Goal: Task Accomplishment & Management: Manage account settings

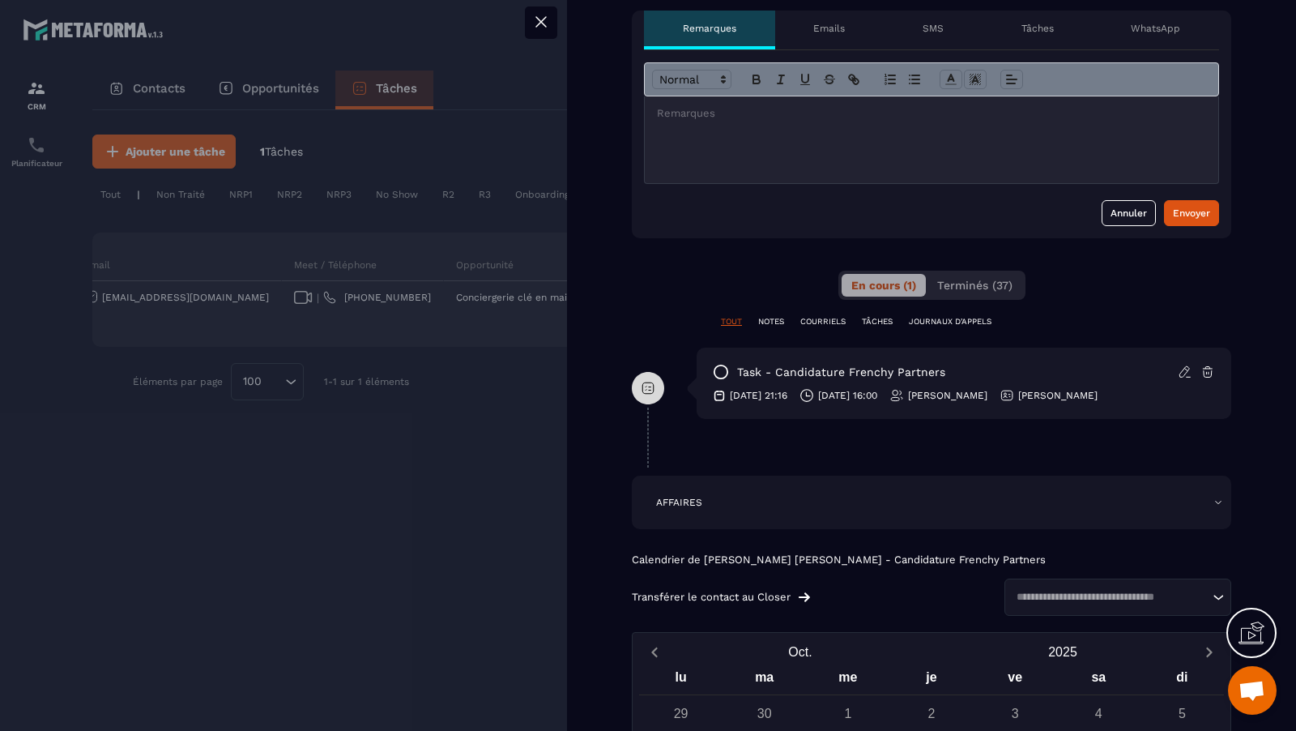
scroll to position [682, 0]
click at [985, 292] on span "Terminés (37)" at bounding box center [974, 285] width 75 height 13
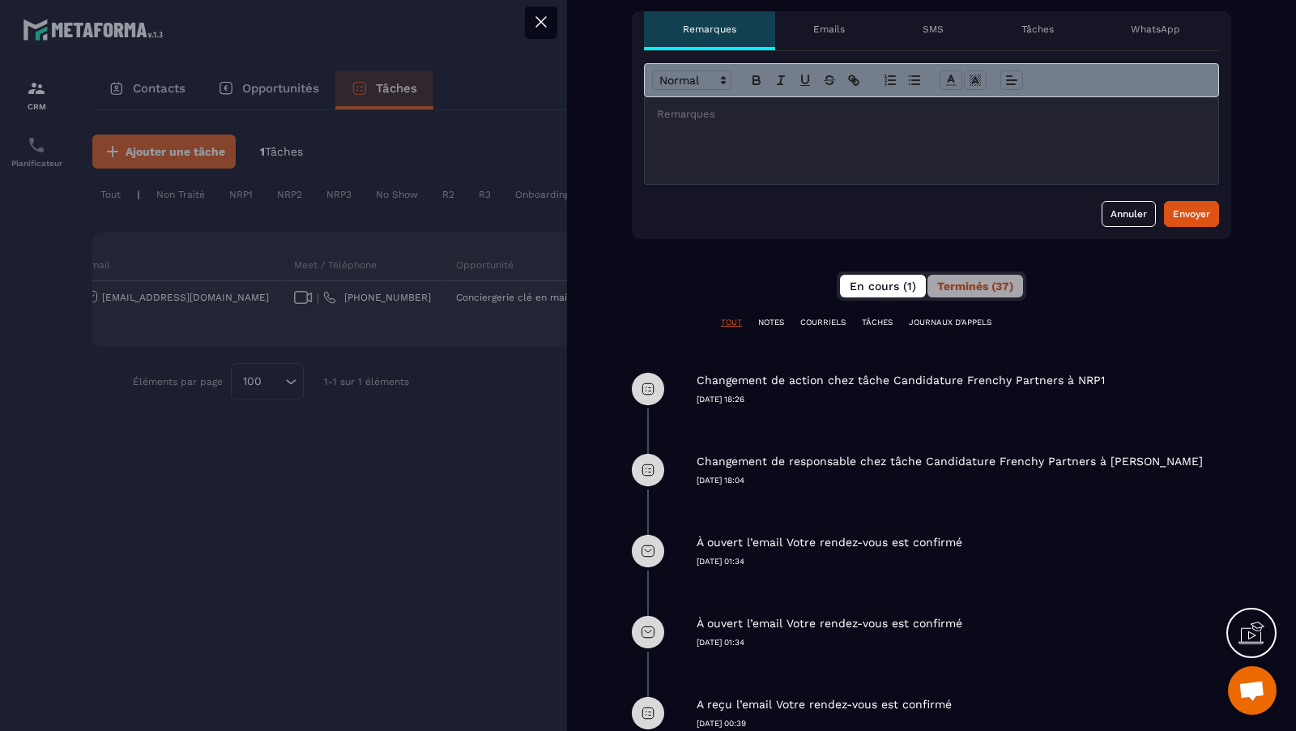
click at [863, 292] on span "En cours (1)" at bounding box center [883, 285] width 66 height 13
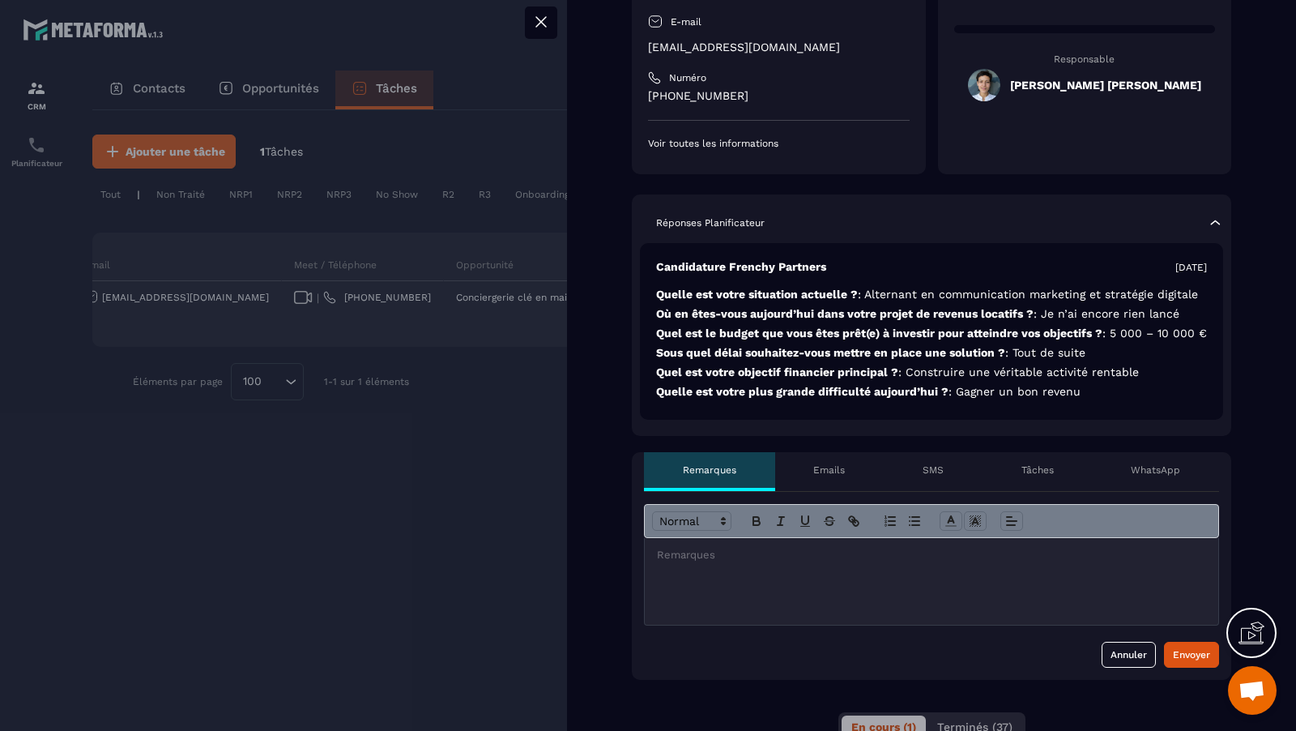
scroll to position [241, 0]
click at [1044, 617] on div at bounding box center [931, 582] width 573 height 87
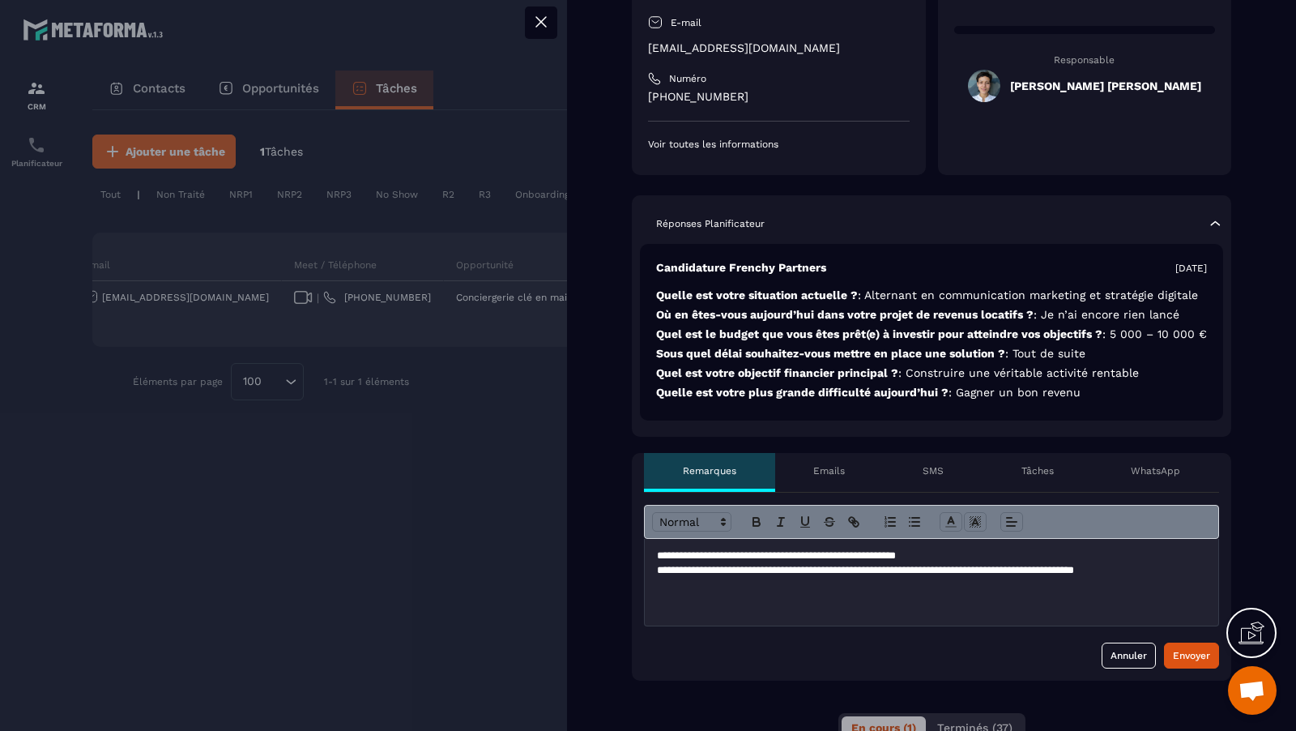
click at [836, 607] on div "**********" at bounding box center [931, 582] width 573 height 87
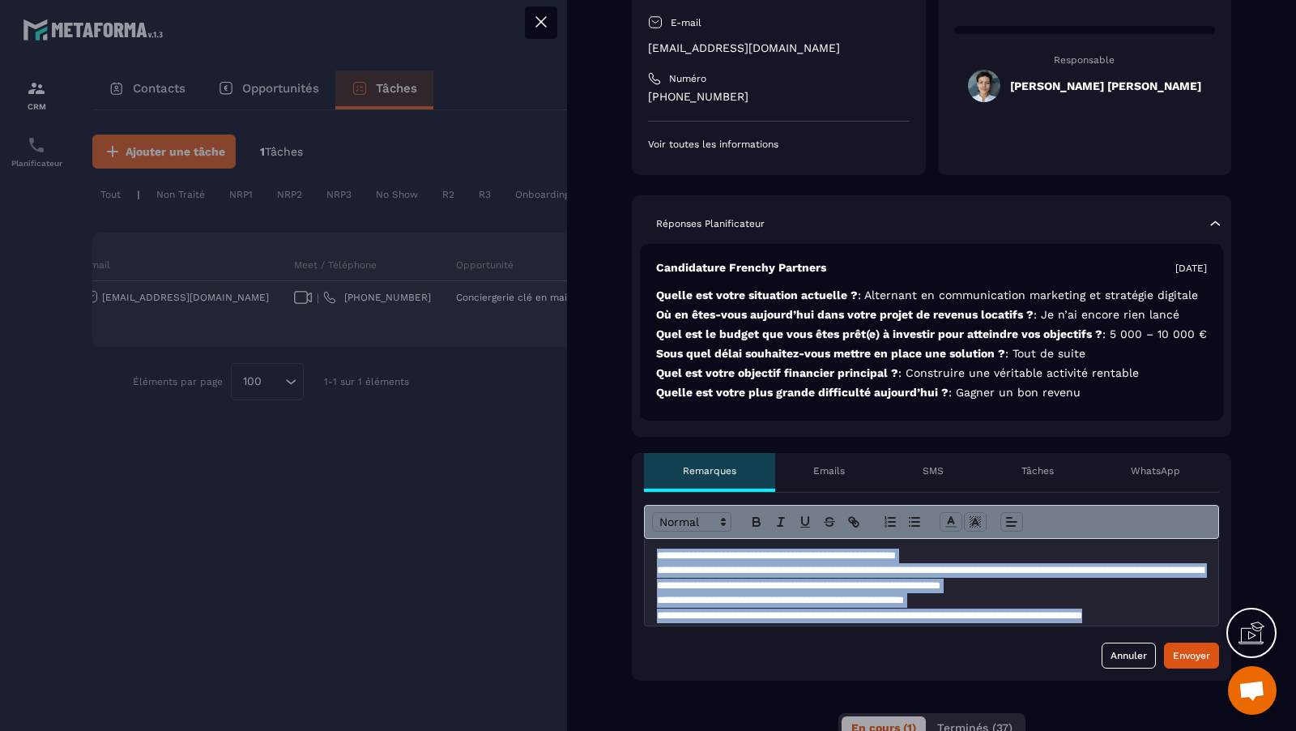
scroll to position [6, 0]
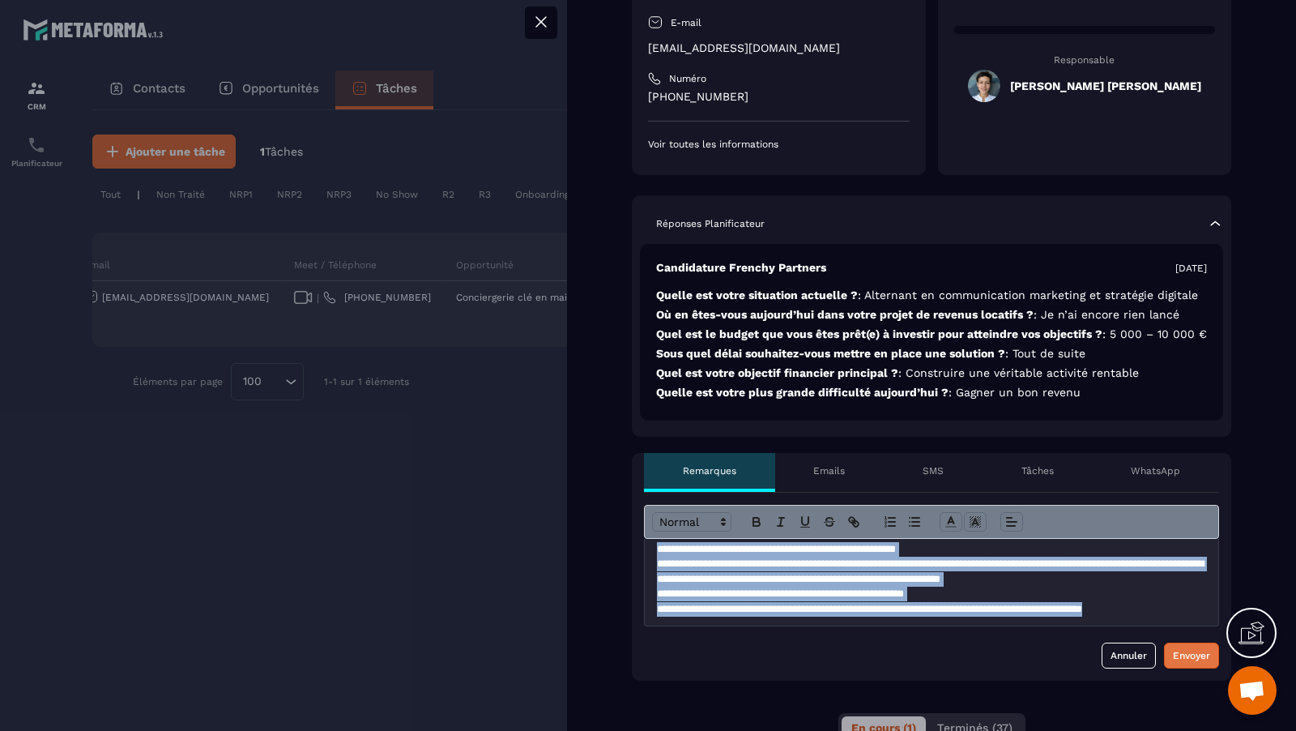
click at [1199, 663] on div "Envoyer" at bounding box center [1191, 655] width 37 height 16
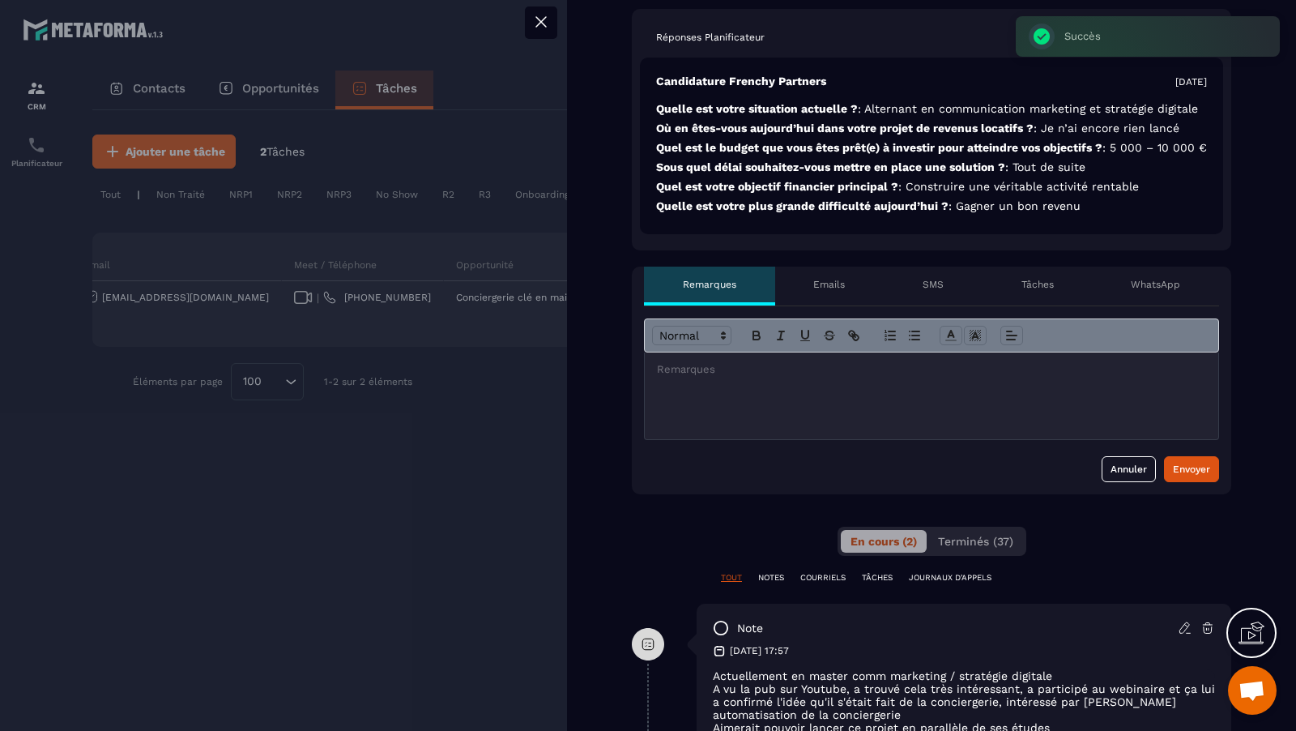
scroll to position [522, 0]
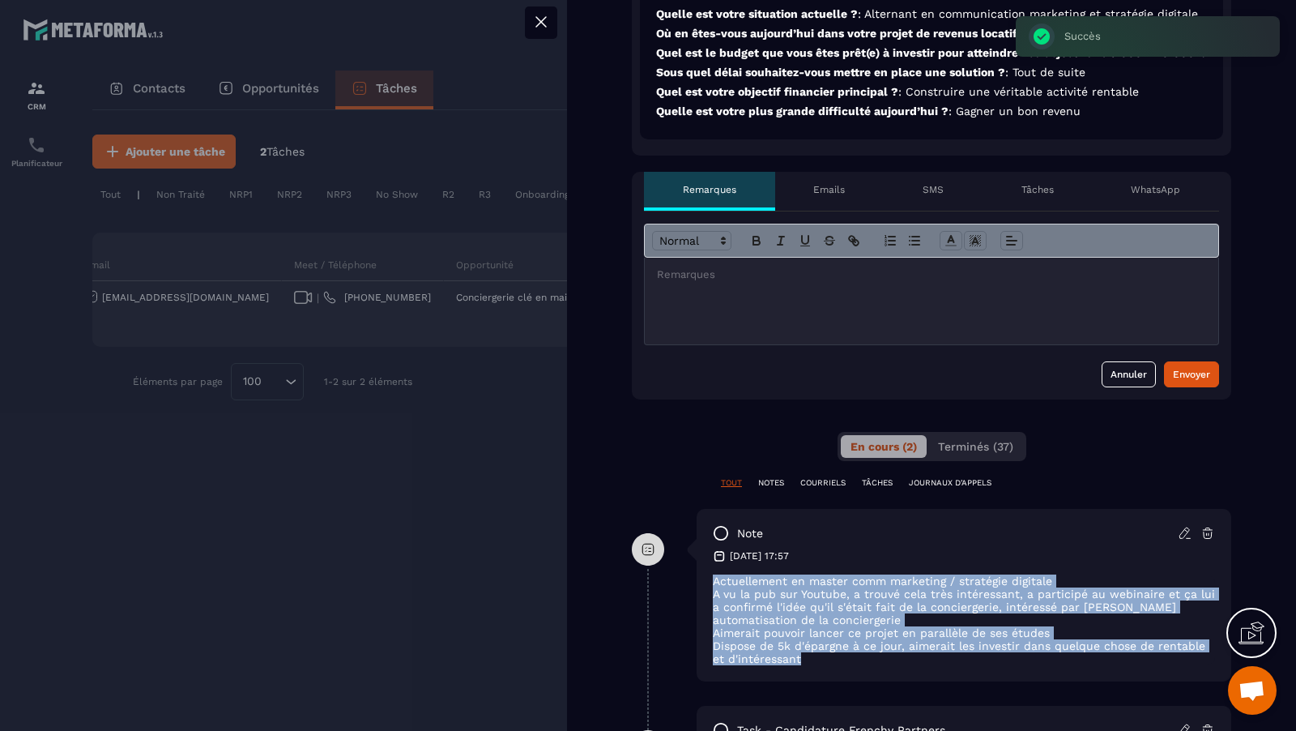
drag, startPoint x: 809, startPoint y: 676, endPoint x: 704, endPoint y: 585, distance: 139.5
click at [704, 585] on div "note [DATE] 17:57 Actuellement en master comm marketing / stratégie digitale A …" at bounding box center [964, 595] width 535 height 173
copy div "Actuellement en master comm marketing / stratégie digitale A vu la pub sur Yout…"
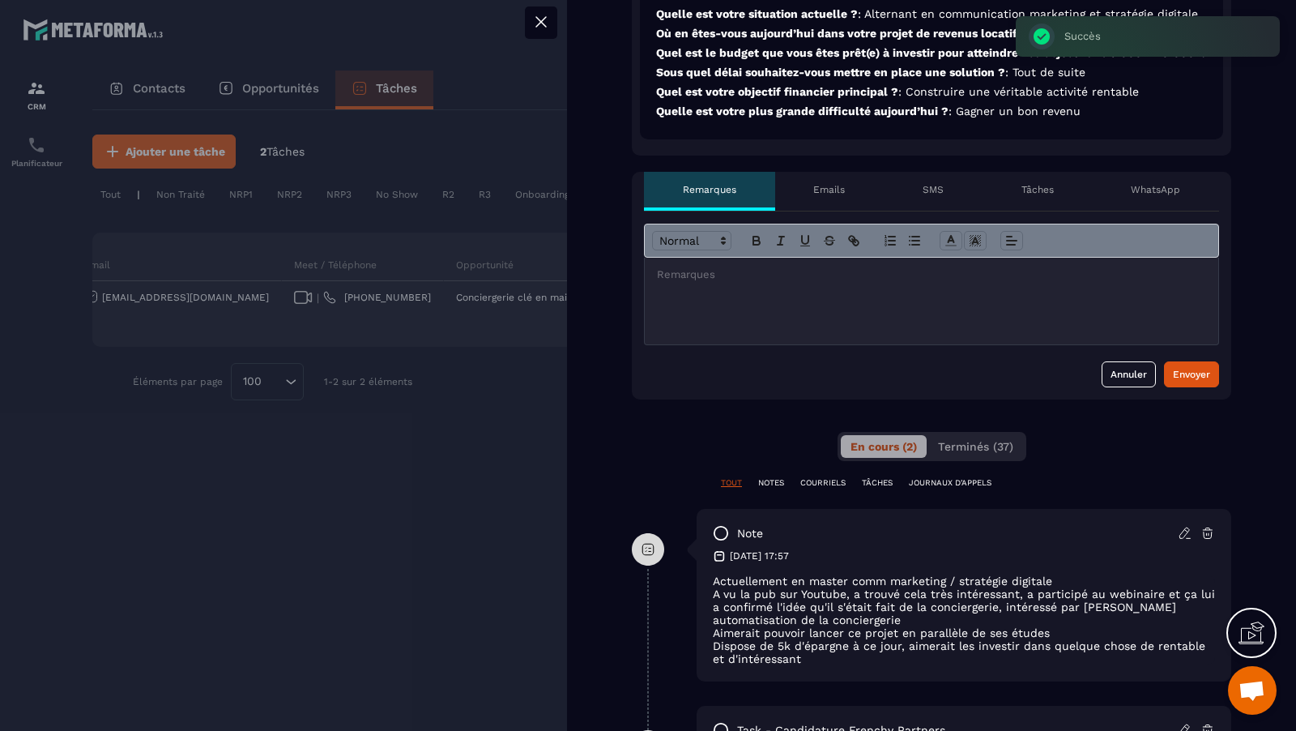
click at [490, 472] on div at bounding box center [648, 365] width 1296 height 731
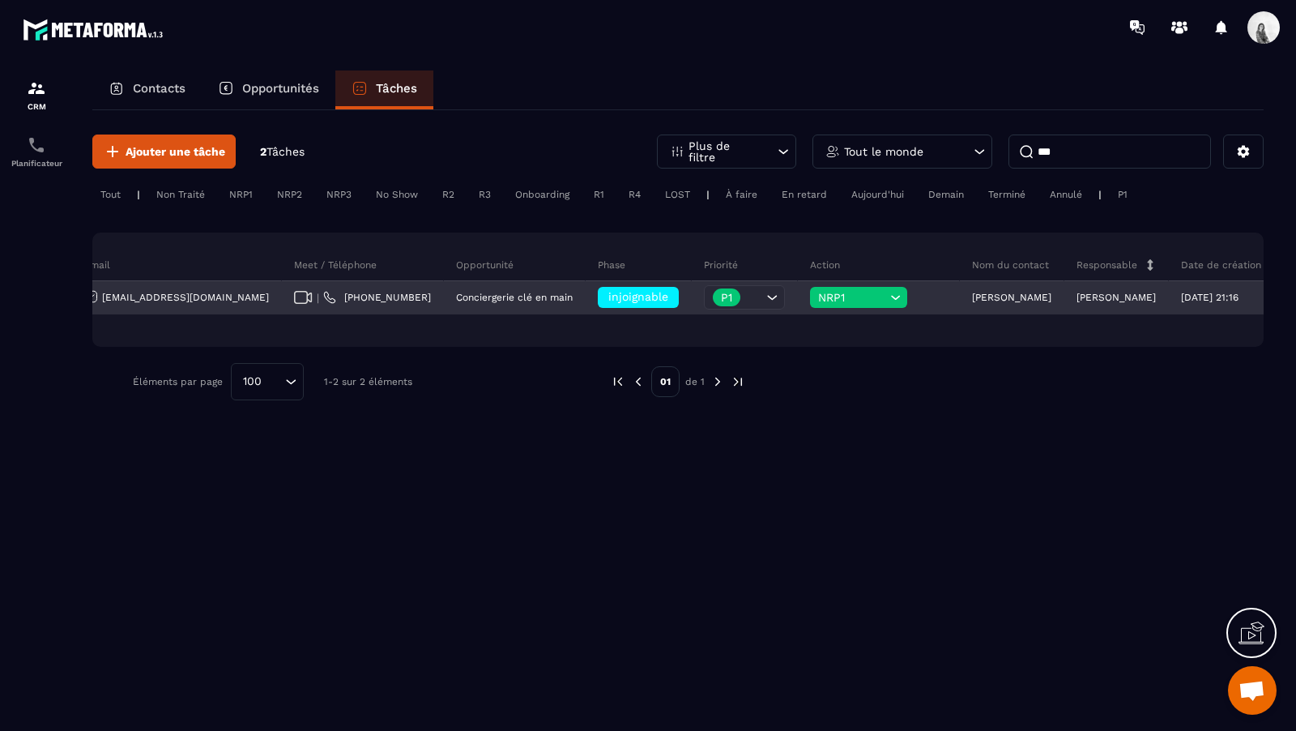
click at [598, 303] on div "injoignable" at bounding box center [638, 297] width 81 height 21
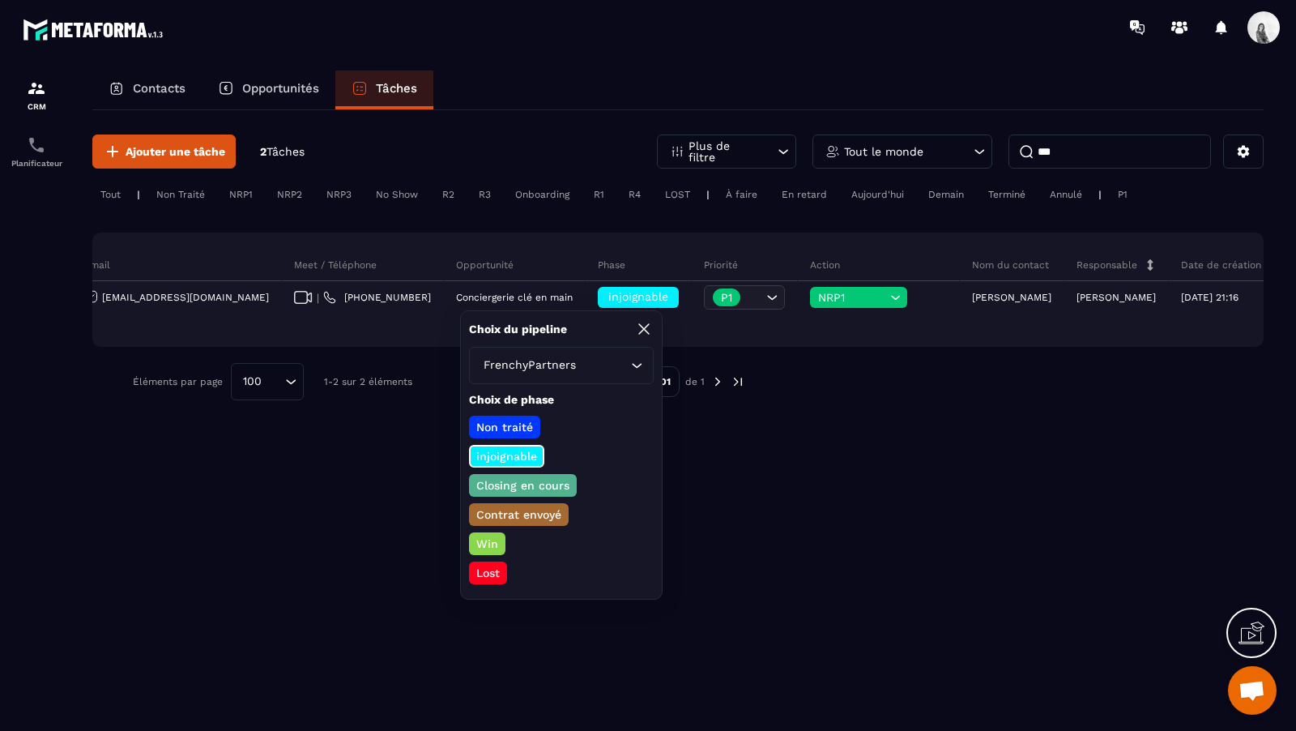
click at [543, 480] on p "Closing en cours" at bounding box center [523, 485] width 98 height 16
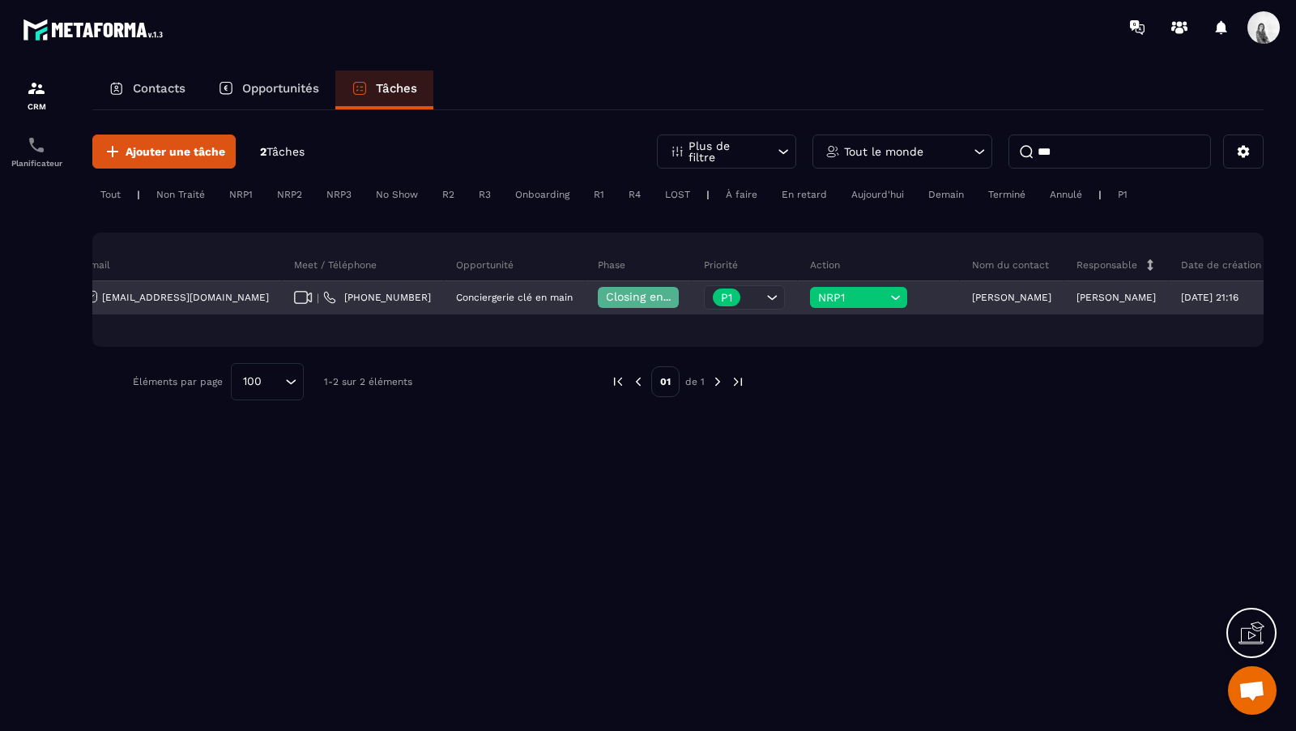
click at [888, 290] on icon at bounding box center [895, 297] width 15 height 16
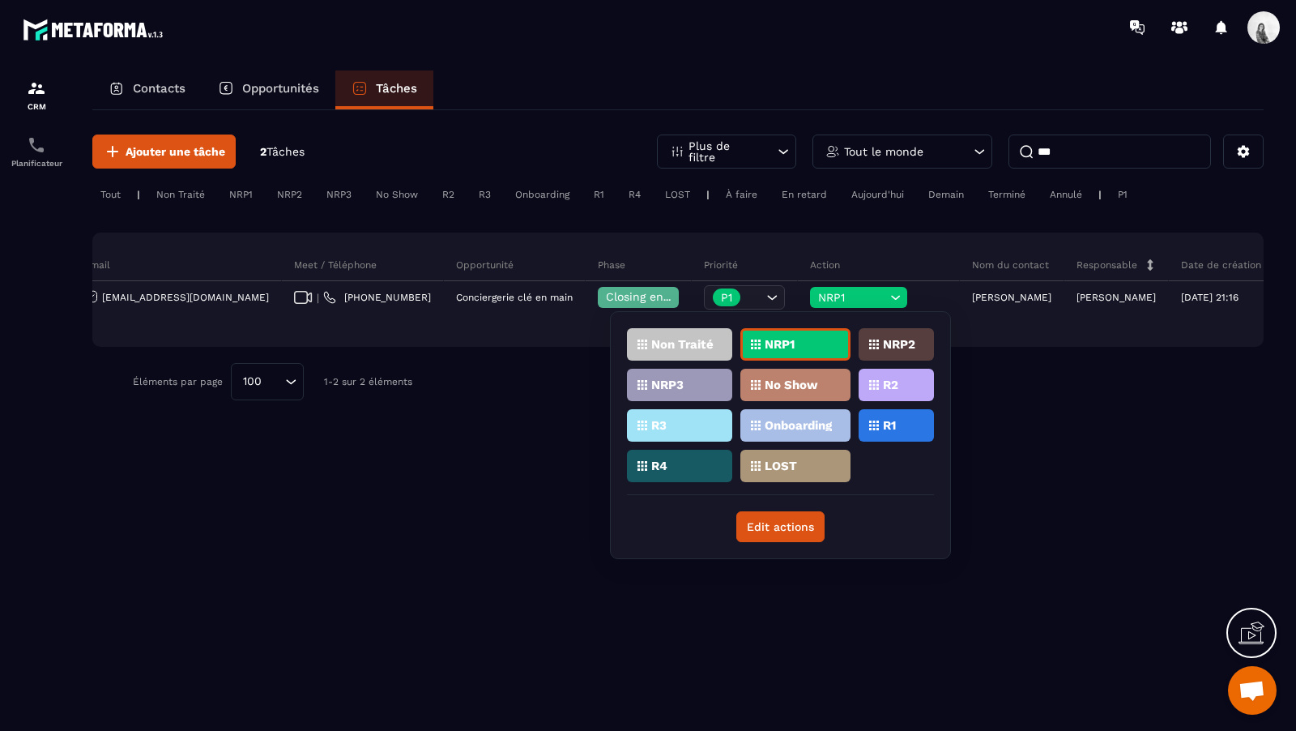
click at [919, 425] on div "R1" at bounding box center [896, 425] width 75 height 32
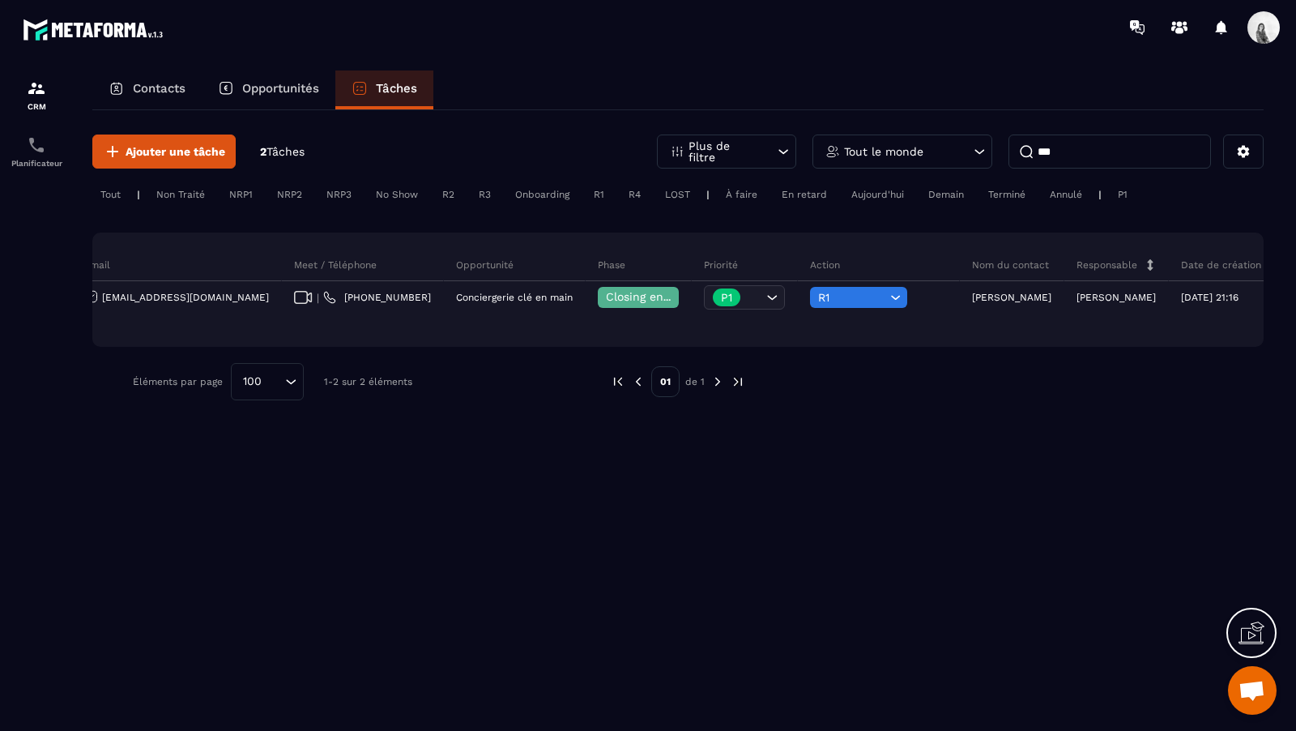
click at [1093, 156] on input "***" at bounding box center [1109, 151] width 202 height 34
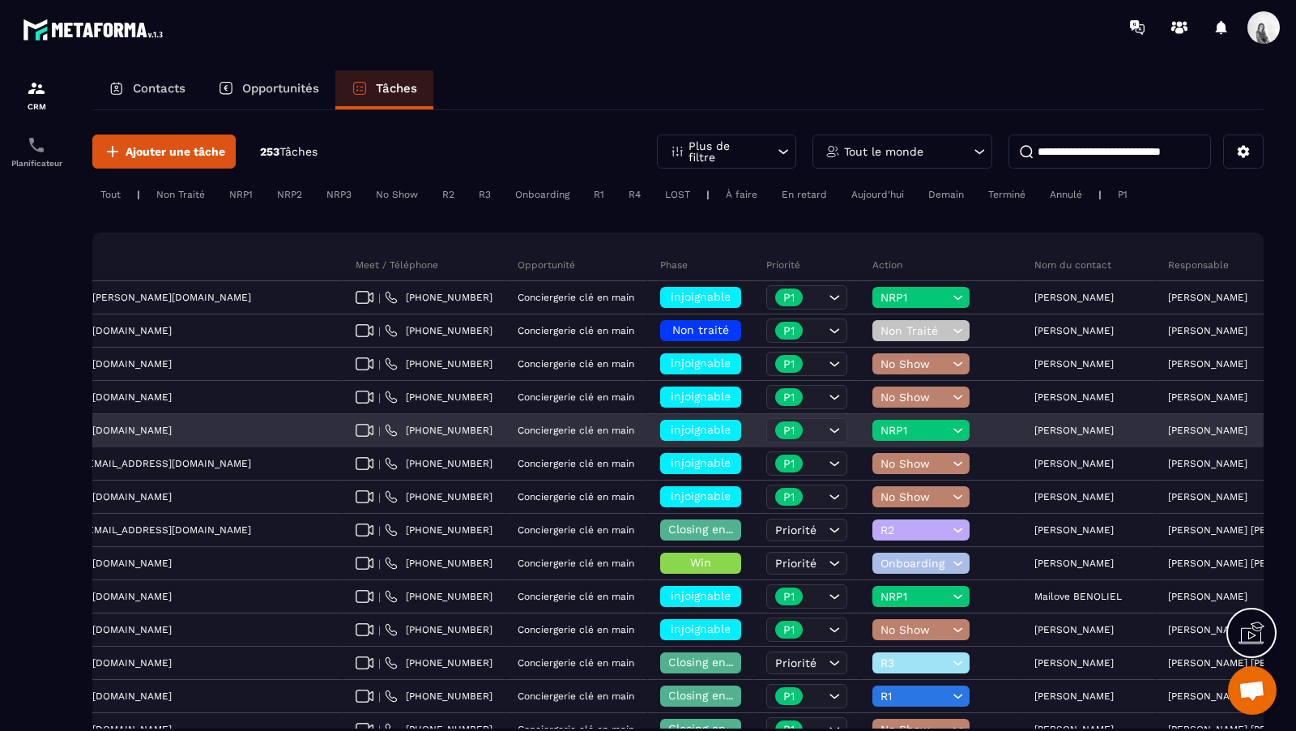
scroll to position [0, 620]
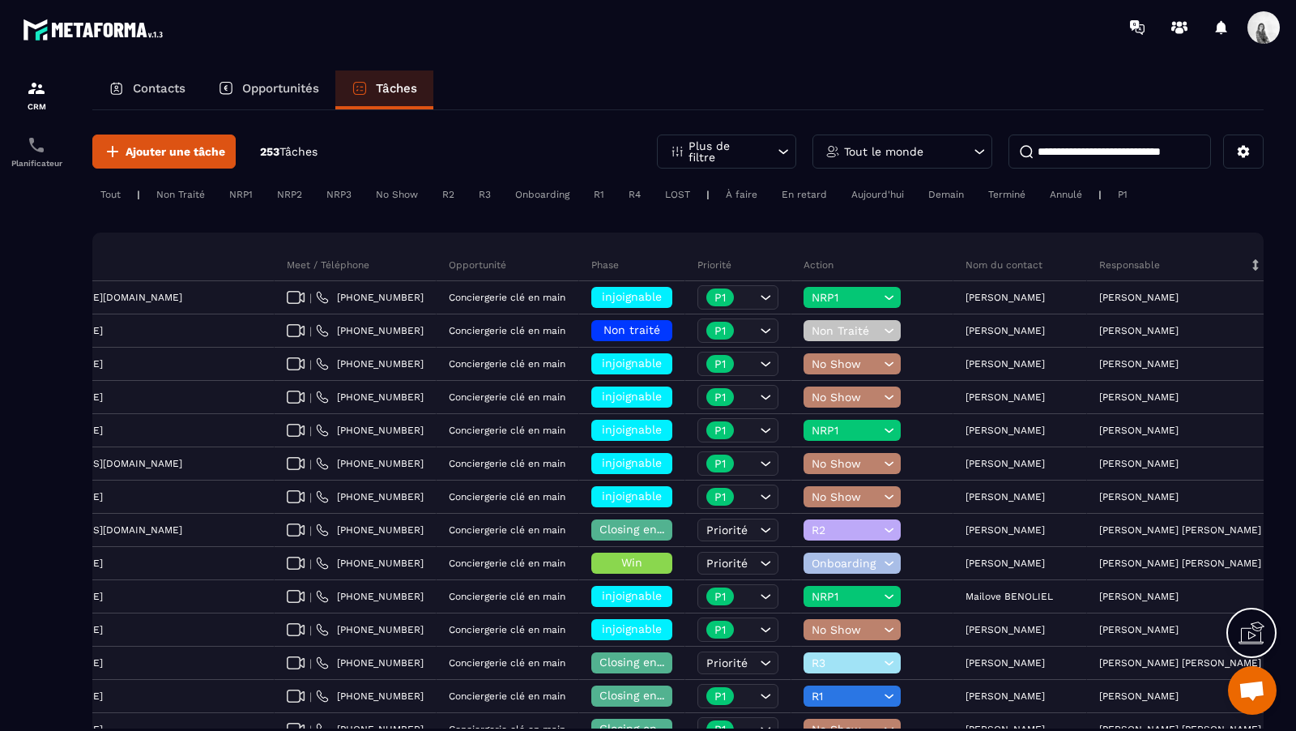
click at [1136, 159] on input at bounding box center [1109, 151] width 202 height 34
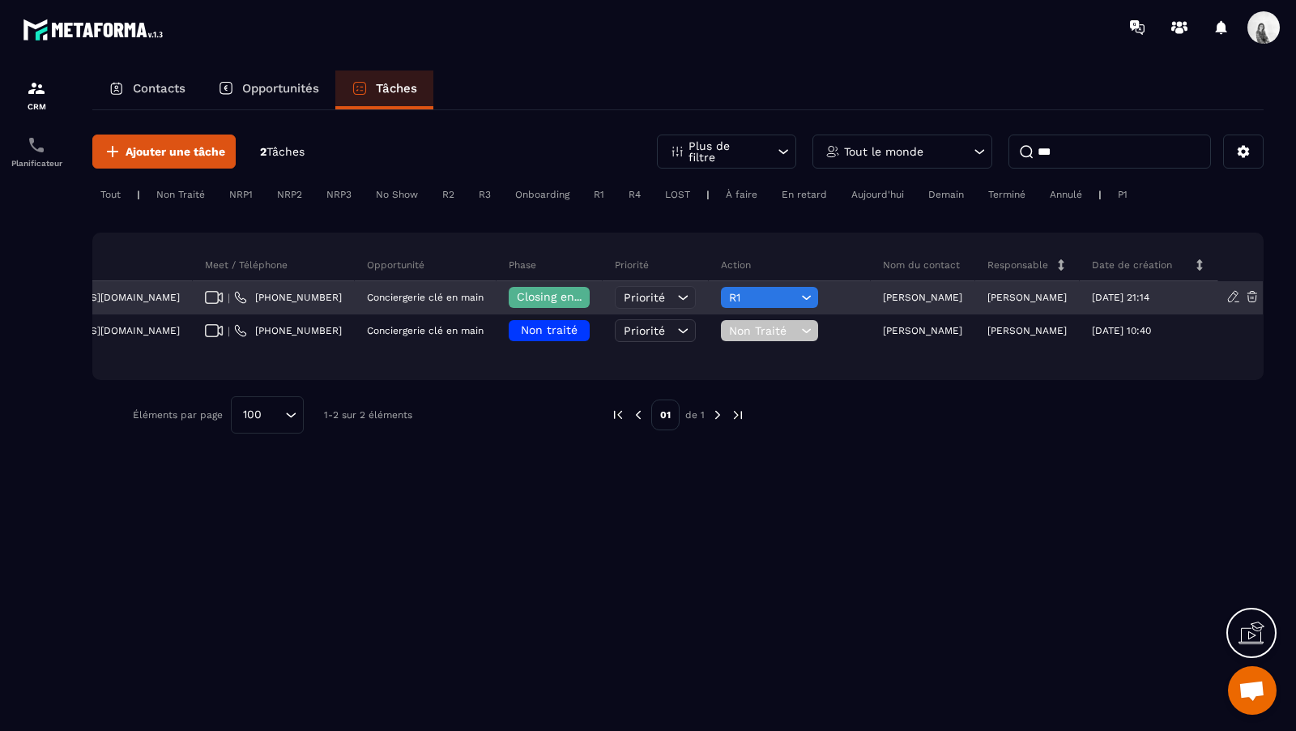
scroll to position [0, 433]
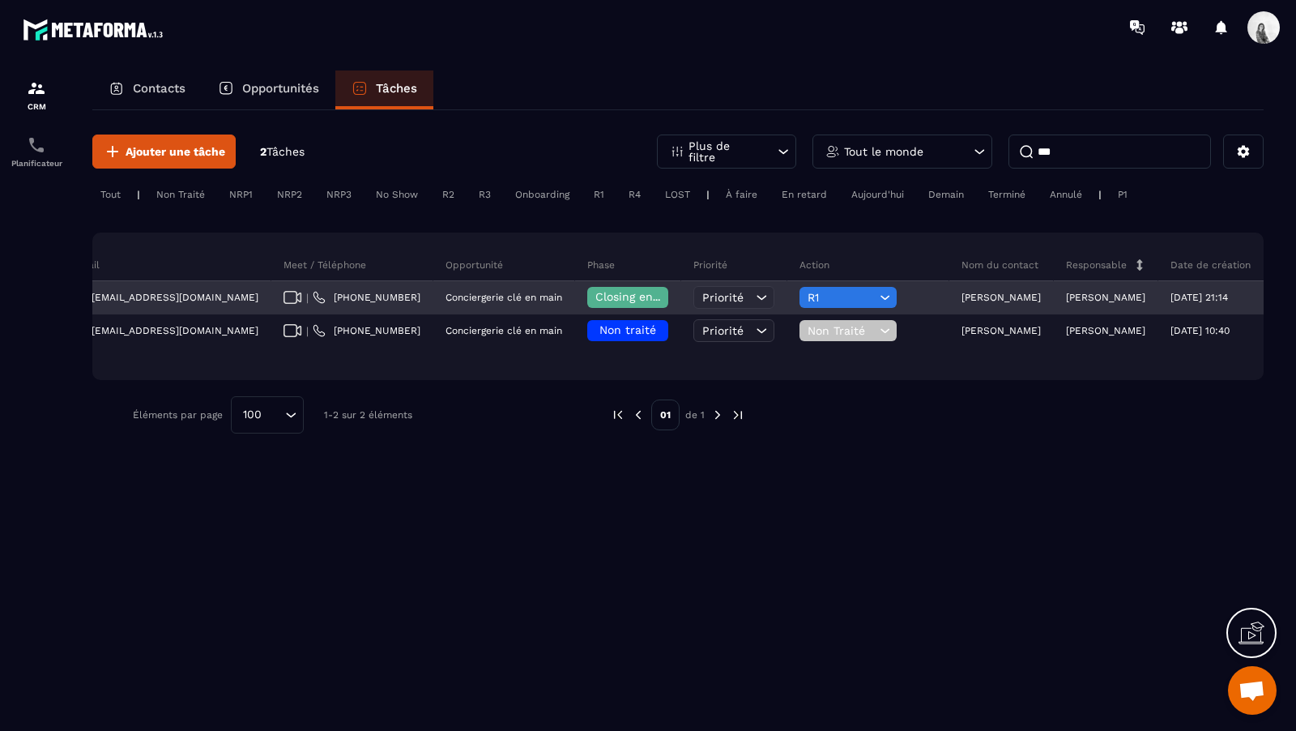
type input "***"
click at [964, 302] on div "[PERSON_NAME]" at bounding box center [1001, 298] width 104 height 32
click at [949, 303] on div "[PERSON_NAME]" at bounding box center [1001, 298] width 104 height 32
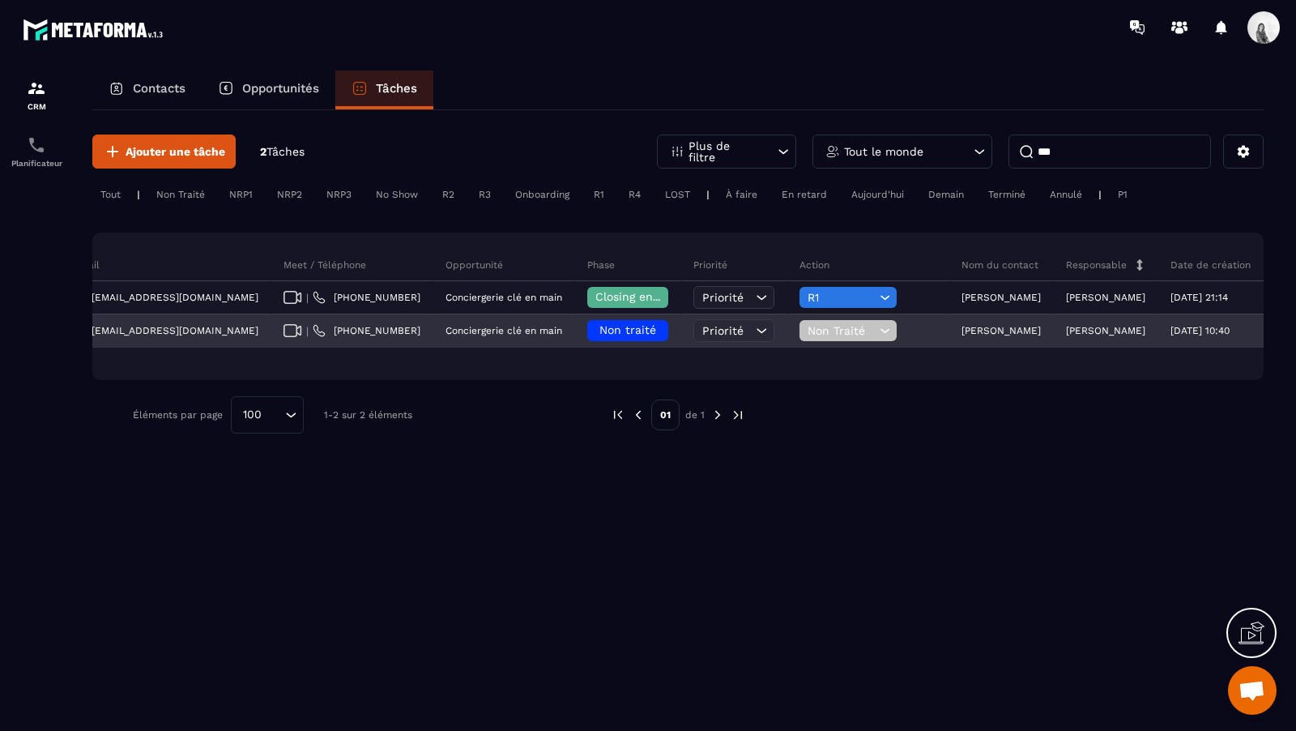
click at [961, 332] on p "[PERSON_NAME]" at bounding box center [1000, 330] width 79 height 11
